Goal: Use online tool/utility: Utilize a website feature to perform a specific function

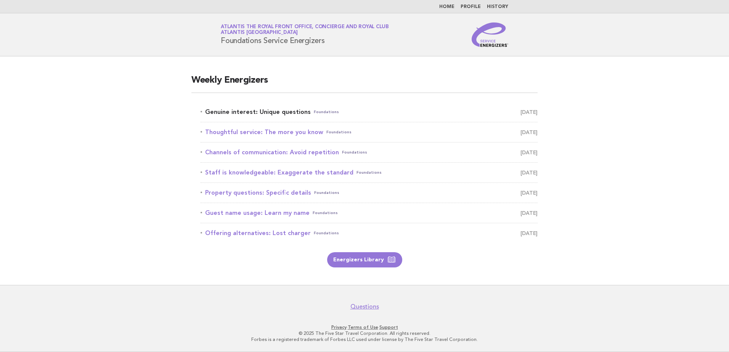
click at [252, 108] on link "Genuine interest: Unique questions Foundations [DATE]" at bounding box center [369, 112] width 337 height 11
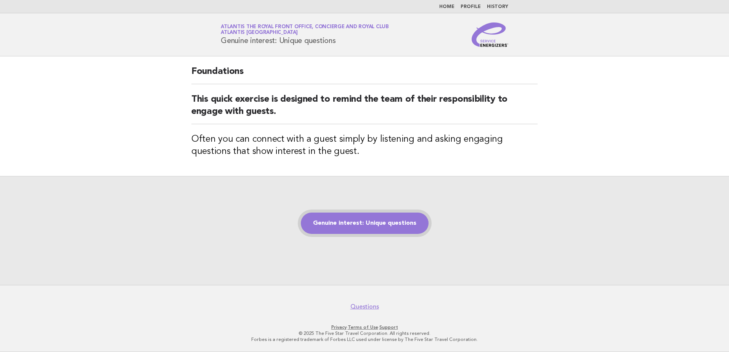
drag, startPoint x: 356, startPoint y: 230, endPoint x: 355, endPoint y: 219, distance: 11.1
click at [356, 230] on link "Genuine interest: Unique questions" at bounding box center [365, 223] width 128 height 21
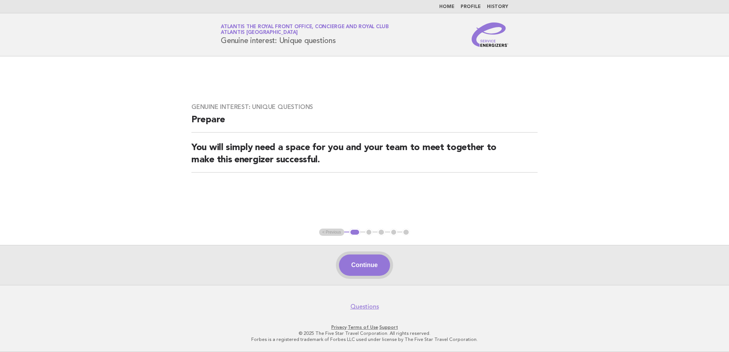
click at [369, 257] on button "Continue" at bounding box center [364, 265] width 51 height 21
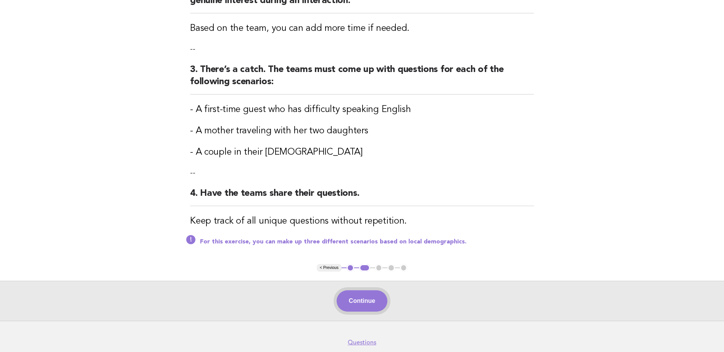
click at [378, 293] on button "Continue" at bounding box center [361, 301] width 51 height 21
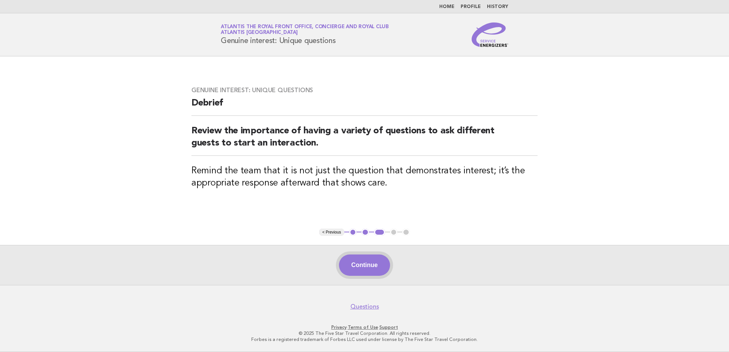
click at [370, 274] on button "Continue" at bounding box center [364, 265] width 51 height 21
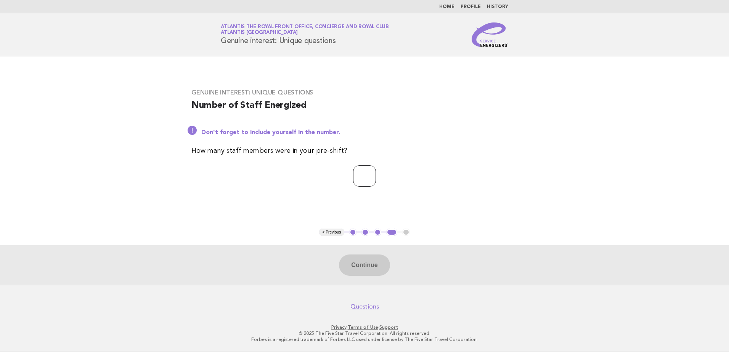
click at [359, 182] on input "number" at bounding box center [364, 176] width 23 height 21
type input "*"
click at [390, 271] on button "Continue" at bounding box center [364, 265] width 51 height 21
